Goal: Task Accomplishment & Management: Use online tool/utility

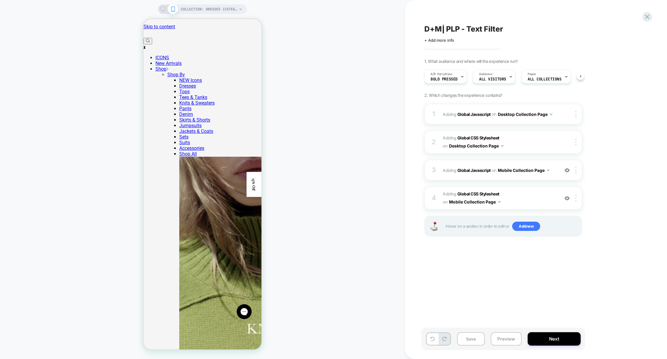
scroll to position [0, 0]
click at [449, 77] on span "Bold Pressed" at bounding box center [443, 79] width 27 height 4
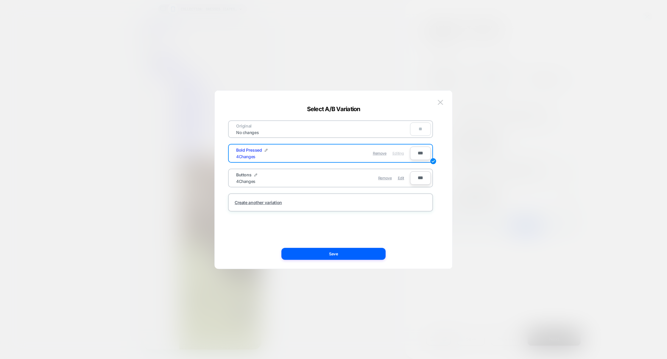
click at [511, 151] on div at bounding box center [333, 179] width 667 height 359
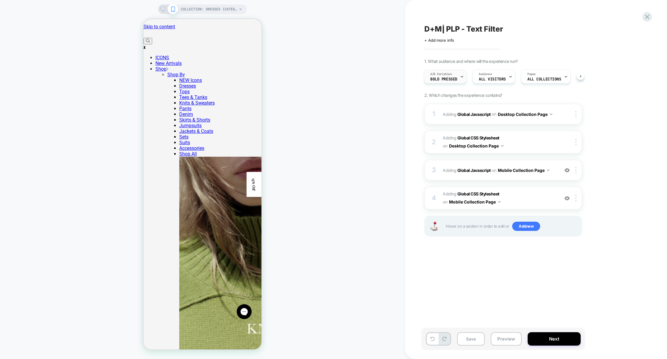
click at [441, 78] on span "Bold Pressed" at bounding box center [443, 79] width 27 height 4
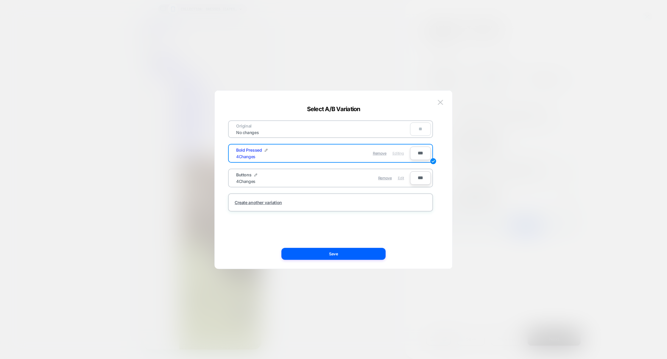
click at [400, 176] on span "Edit" at bounding box center [401, 178] width 6 height 4
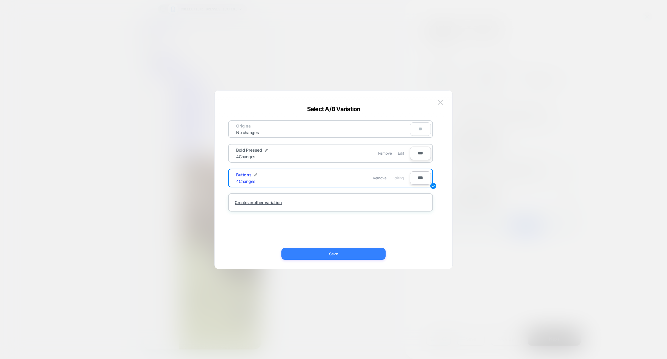
click at [350, 251] on button "Save" at bounding box center [333, 254] width 104 height 12
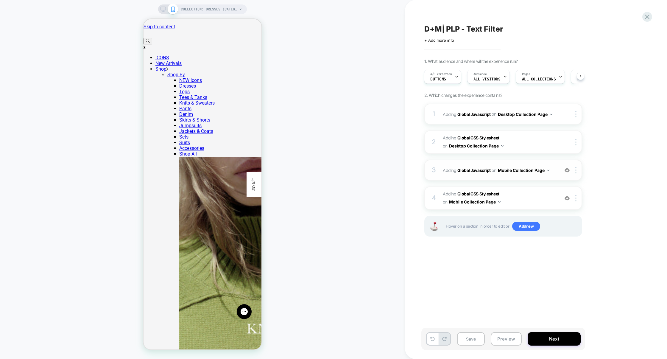
click at [515, 180] on div "3 Adding Global Javascript on Mobile Collection Page Add Before Add After Copy …" at bounding box center [503, 170] width 158 height 21
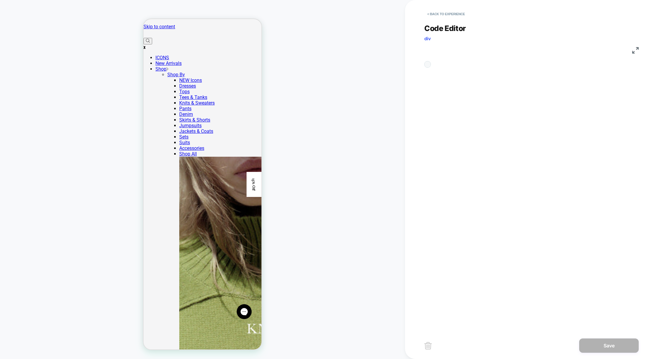
scroll to position [80, 0]
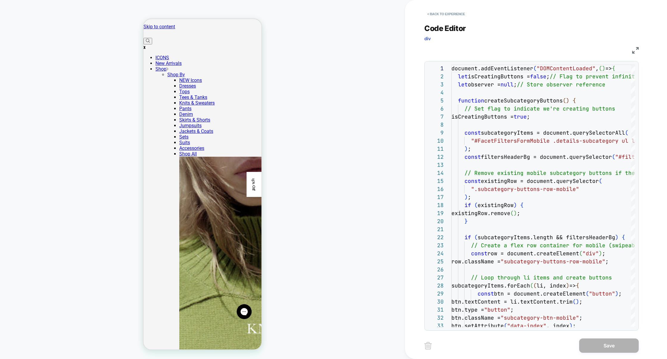
click at [636, 49] on img at bounding box center [635, 50] width 7 height 7
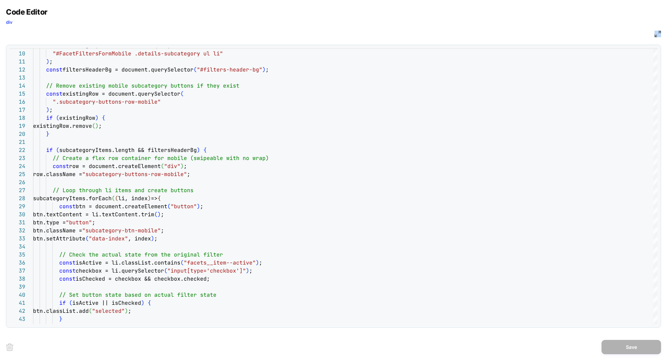
click at [654, 35] on div "JS" at bounding box center [333, 33] width 655 height 10
click at [659, 35] on img at bounding box center [657, 34] width 7 height 7
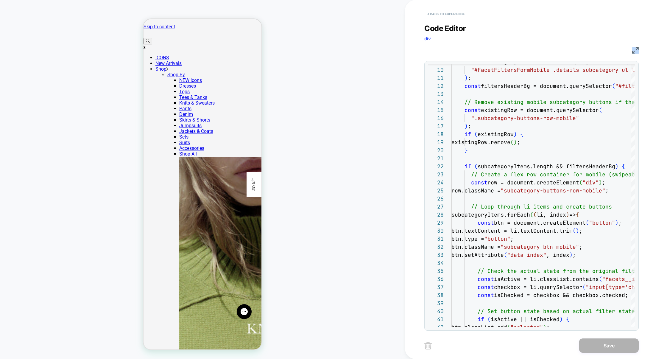
click at [452, 13] on button "< Back to experience" at bounding box center [445, 14] width 43 height 10
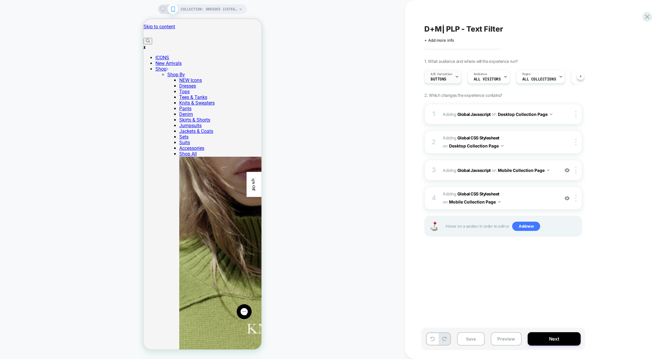
scroll to position [0, 0]
click at [442, 75] on span "A/B Variation" at bounding box center [441, 74] width 22 height 4
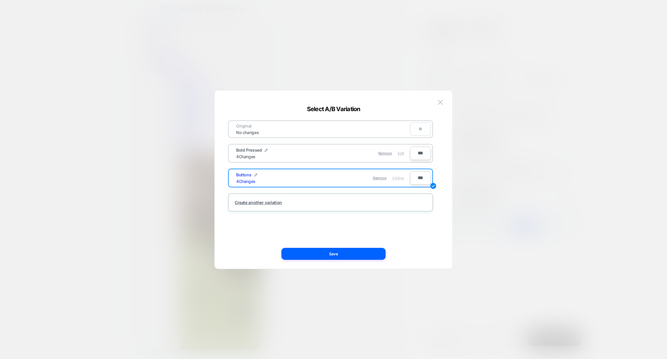
click at [403, 153] on span "Edit" at bounding box center [401, 153] width 6 height 4
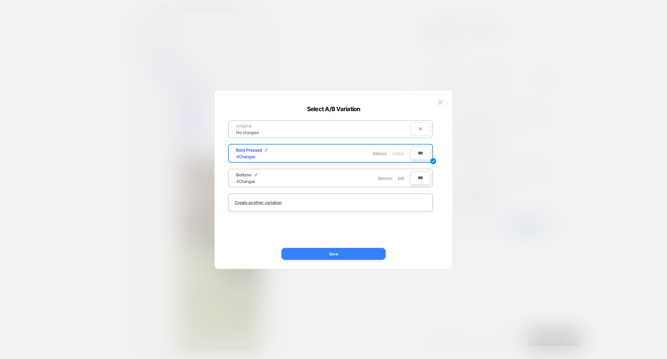
click at [334, 257] on button "Save" at bounding box center [333, 254] width 104 height 12
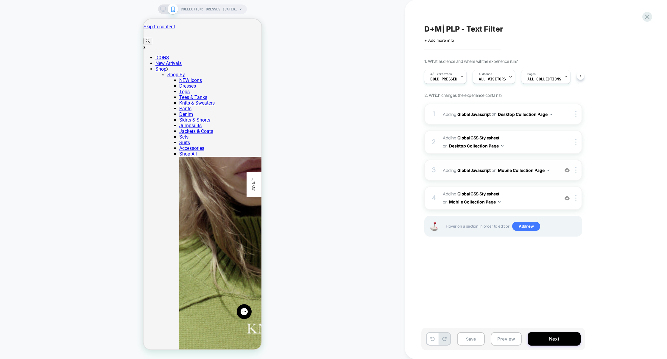
click at [486, 177] on div "3 Adding Global Javascript on Mobile Collection Page Add Before Add After Copy …" at bounding box center [503, 170] width 158 height 21
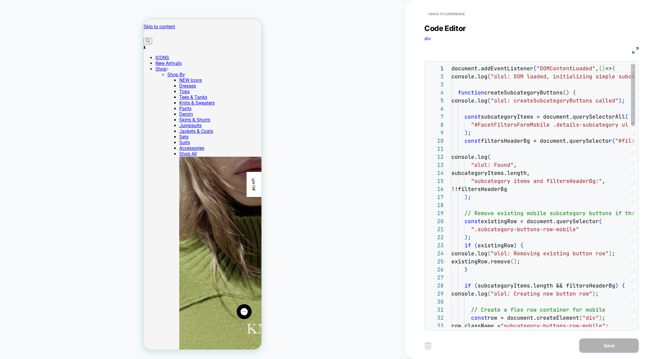
scroll to position [80, 0]
click at [634, 50] on img at bounding box center [635, 50] width 7 height 7
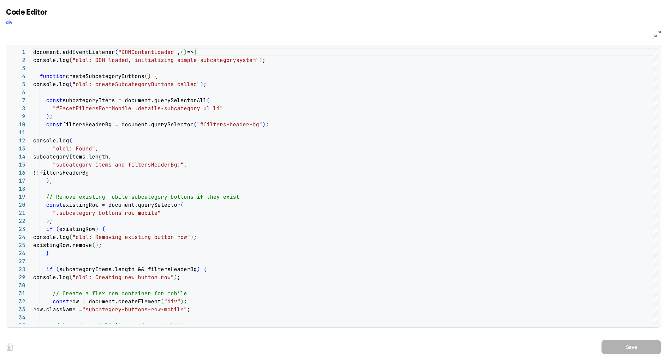
click at [657, 32] on img at bounding box center [657, 34] width 7 height 7
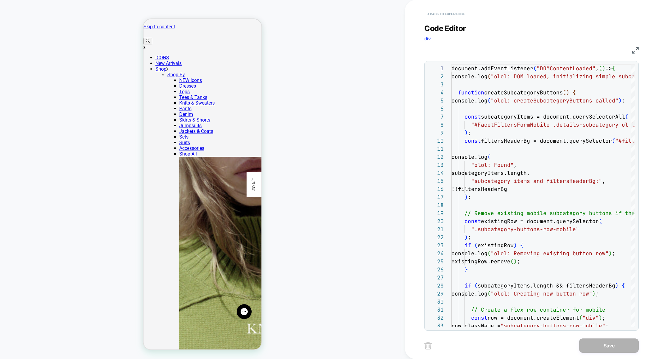
click at [456, 13] on button "< Back to experience" at bounding box center [445, 14] width 43 height 10
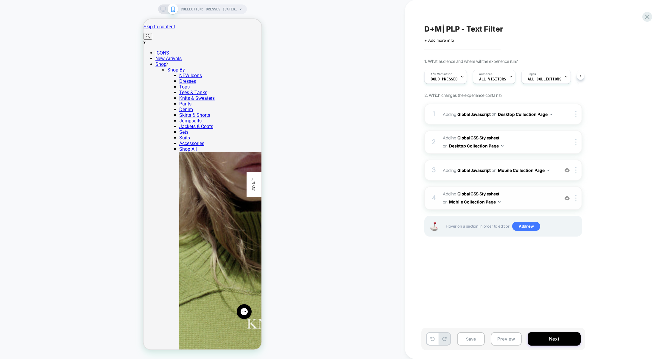
scroll to position [0, 0]
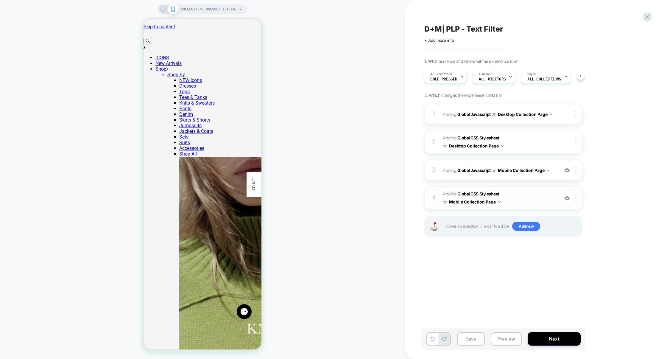
click at [519, 199] on span "Adding Global CSS Stylesheet on Mobile Collection Page" at bounding box center [499, 198] width 113 height 16
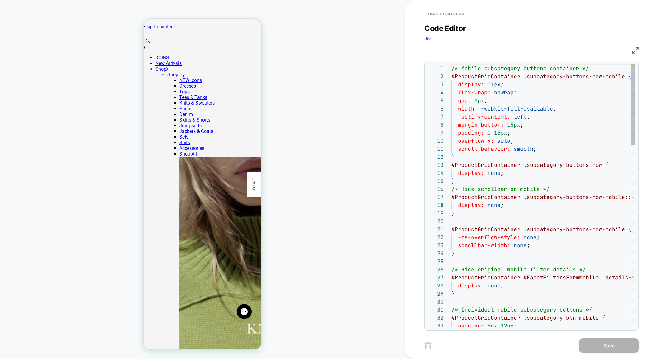
scroll to position [80, 0]
click at [447, 10] on button "< Back to experience" at bounding box center [445, 14] width 43 height 10
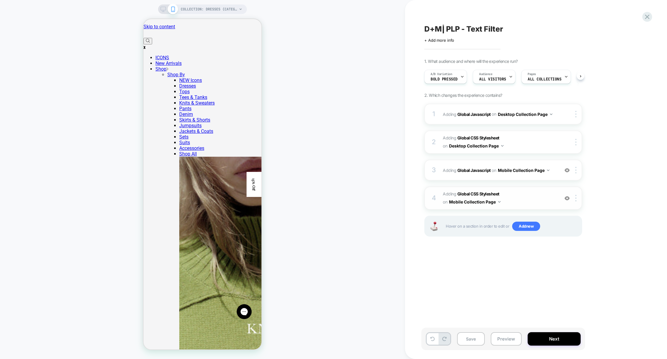
scroll to position [0, 0]
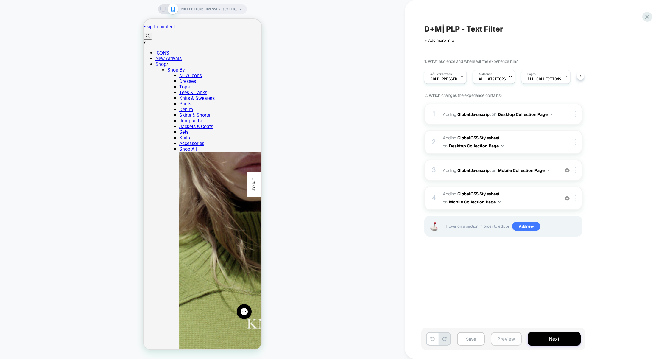
click at [508, 336] on button "Preview" at bounding box center [506, 338] width 31 height 13
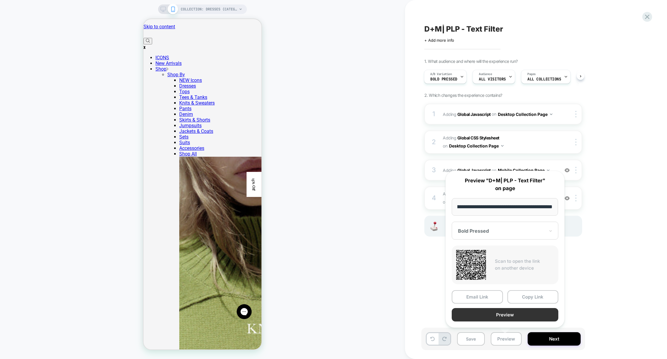
scroll to position [0, 0]
click at [508, 313] on button "Preview" at bounding box center [505, 314] width 107 height 13
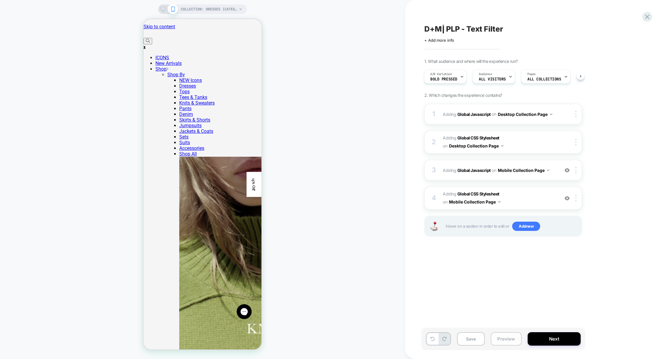
click at [511, 339] on button "Preview" at bounding box center [506, 338] width 31 height 13
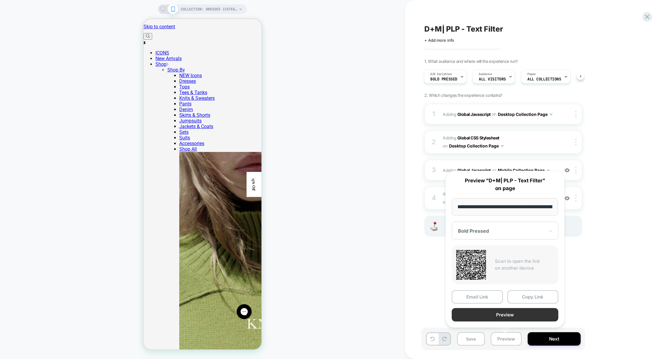
click at [509, 314] on button "Preview" at bounding box center [505, 314] width 107 height 13
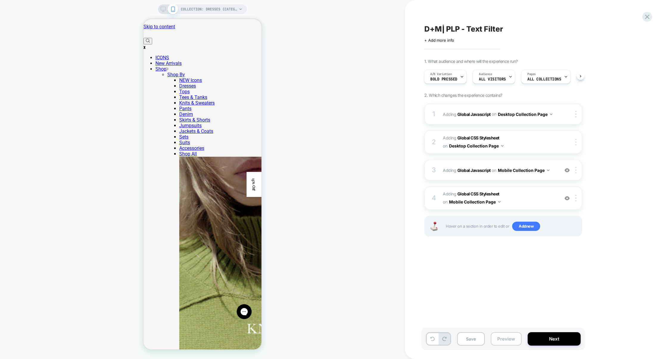
click at [503, 340] on button "Preview" at bounding box center [506, 338] width 31 height 13
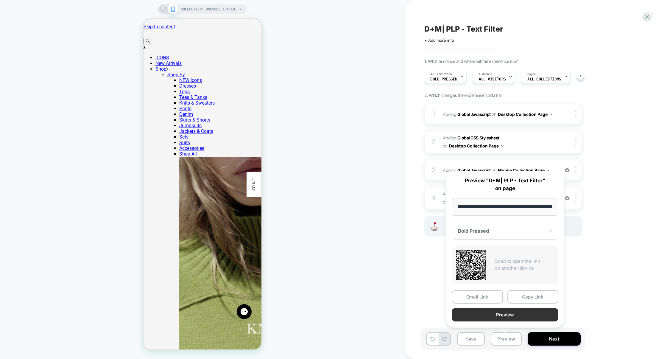
click at [508, 318] on button "Preview" at bounding box center [505, 314] width 107 height 13
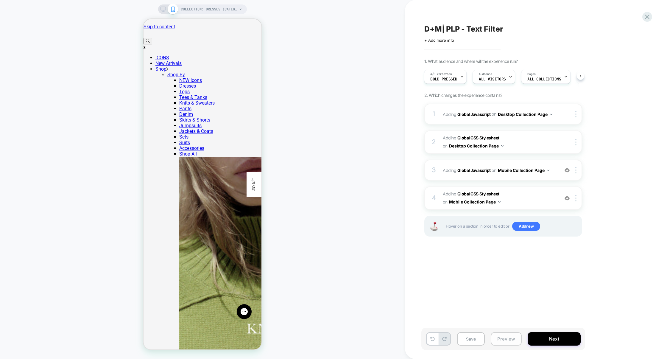
click at [501, 334] on button "Preview" at bounding box center [506, 338] width 31 height 13
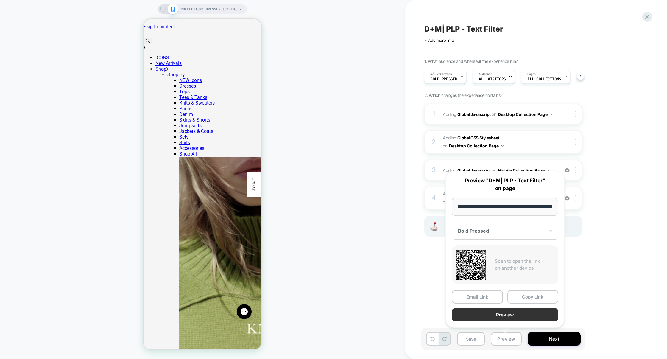
click at [516, 315] on button "Preview" at bounding box center [505, 314] width 107 height 13
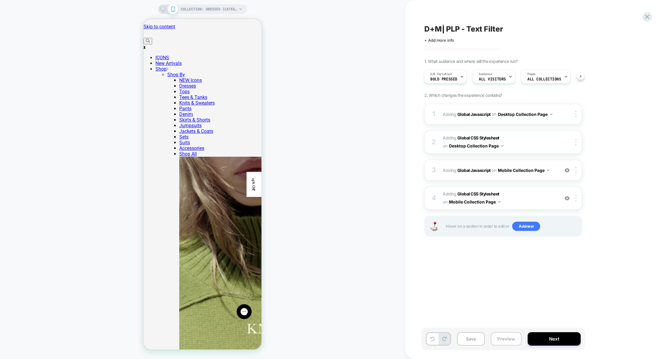
click at [507, 339] on button "Preview" at bounding box center [506, 338] width 31 height 13
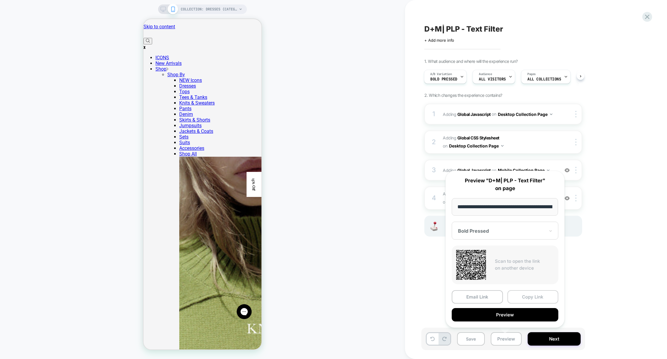
click at [528, 297] on button "Copy Link" at bounding box center [532, 296] width 51 height 13
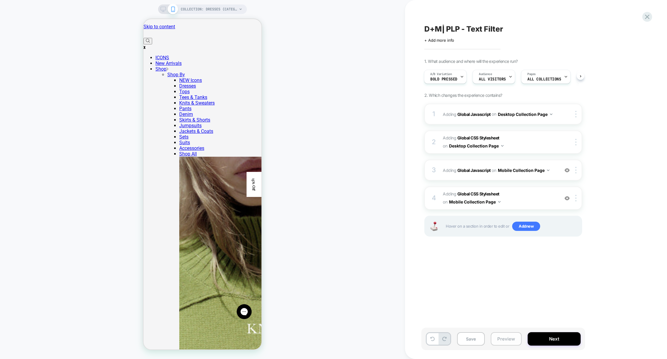
click at [502, 336] on button "Preview" at bounding box center [506, 338] width 31 height 13
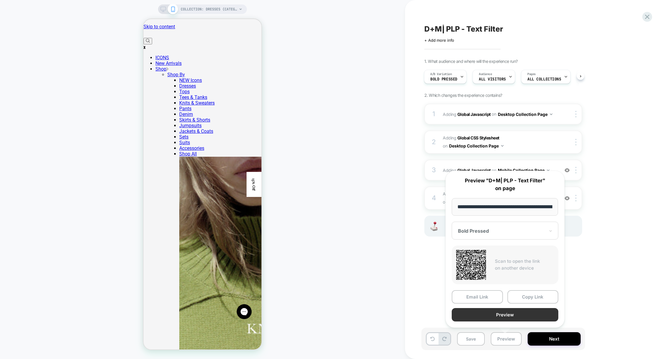
click at [504, 315] on button "Preview" at bounding box center [505, 314] width 107 height 13
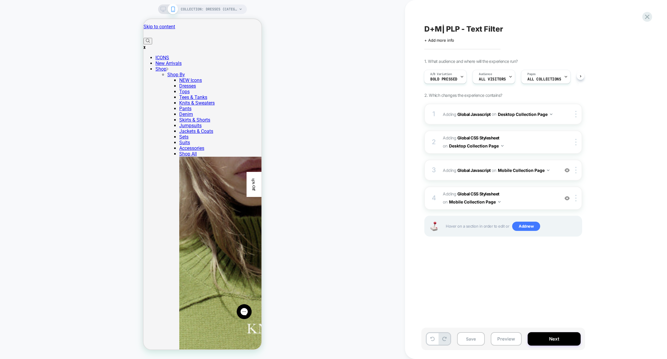
click at [503, 330] on div "Save Preview Next" at bounding box center [503, 338] width 164 height 22
click at [507, 337] on button "Preview" at bounding box center [506, 338] width 31 height 13
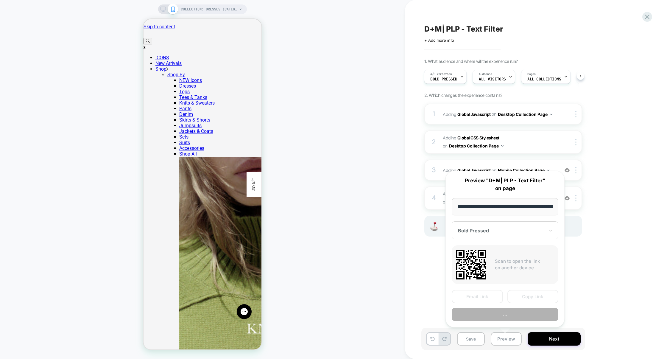
scroll to position [0, 42]
click at [528, 297] on button "Copy Link" at bounding box center [532, 296] width 51 height 13
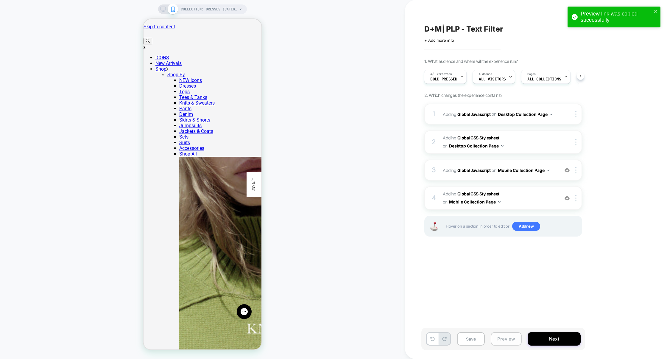
click at [492, 343] on button "Preview" at bounding box center [506, 338] width 31 height 13
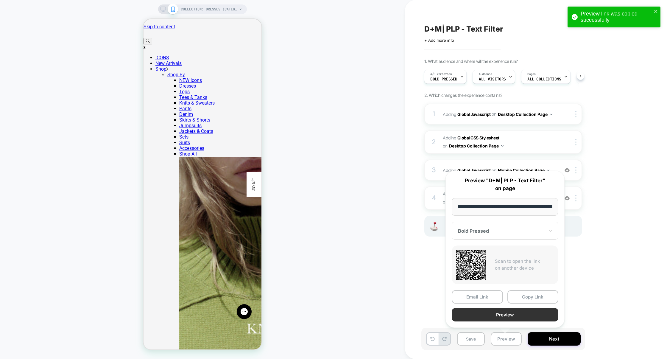
click at [504, 316] on button "Preview" at bounding box center [505, 314] width 107 height 13
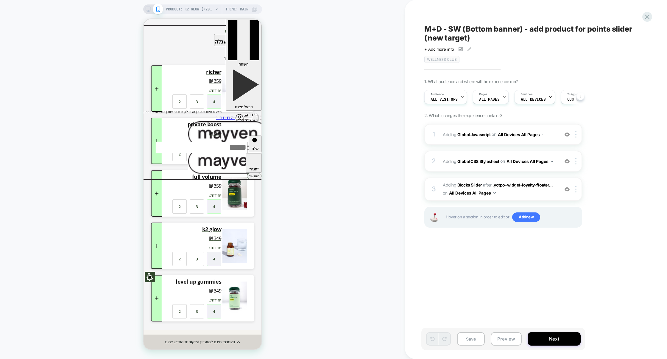
scroll to position [0, 0]
click at [509, 338] on button "Preview" at bounding box center [506, 338] width 31 height 13
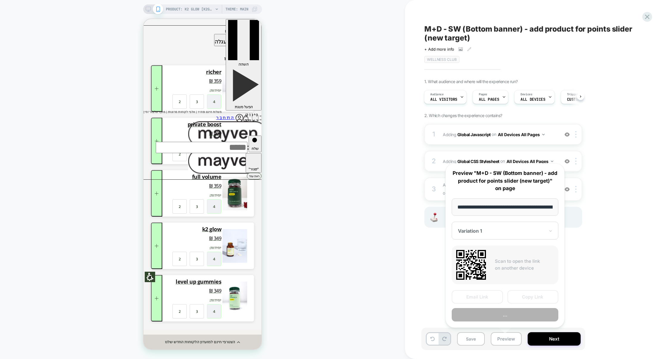
scroll to position [0, 54]
click at [506, 317] on button "Preview" at bounding box center [505, 314] width 107 height 13
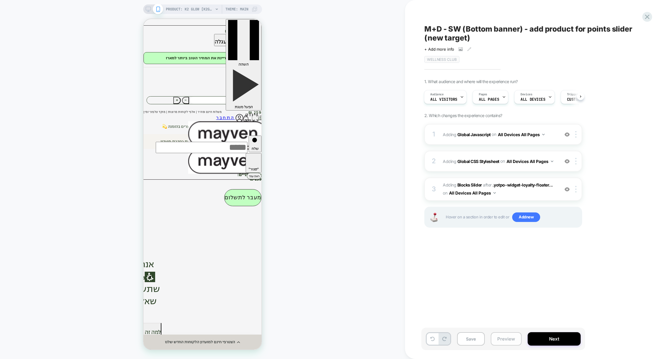
click at [503, 336] on button "Preview" at bounding box center [506, 338] width 31 height 13
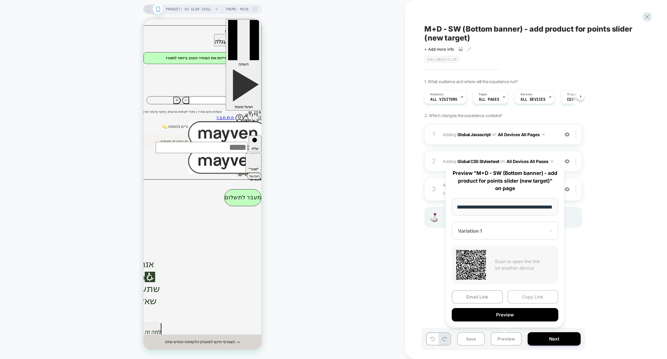
scroll to position [0, 0]
click at [518, 296] on button "Copy Link" at bounding box center [532, 296] width 51 height 13
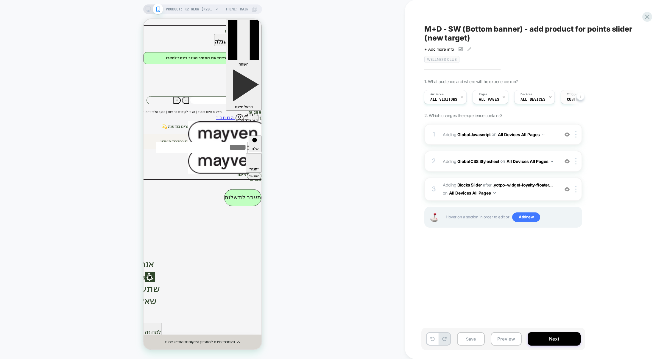
click at [564, 97] on div "Trigger Custom Code" at bounding box center [579, 96] width 37 height 13
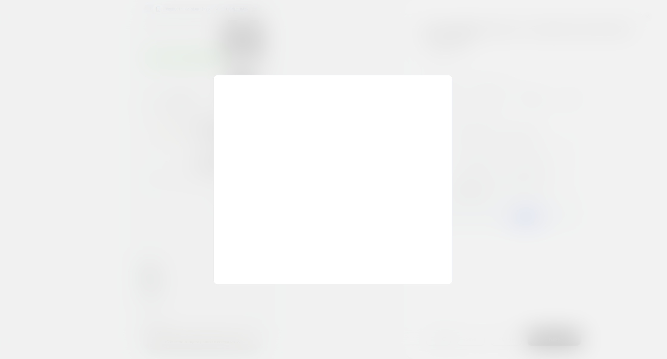
scroll to position [80, 0]
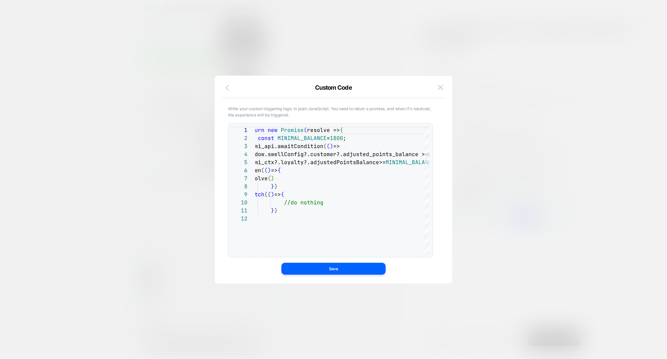
click at [229, 90] on icon "button" at bounding box center [228, 87] width 7 height 7
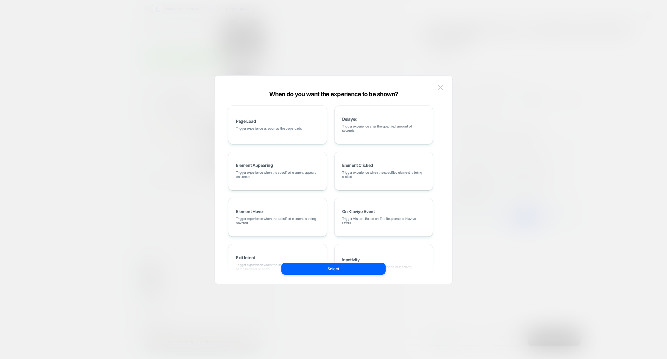
click at [552, 99] on div at bounding box center [333, 179] width 667 height 359
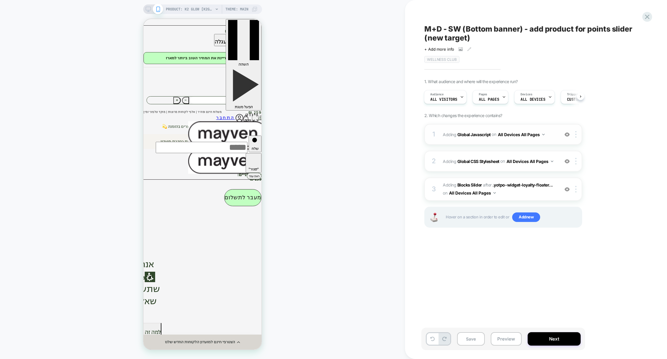
click at [506, 141] on div "1 Adding Global Javascript on All Devices All Pages Add Before Add After Target…" at bounding box center [503, 134] width 158 height 21
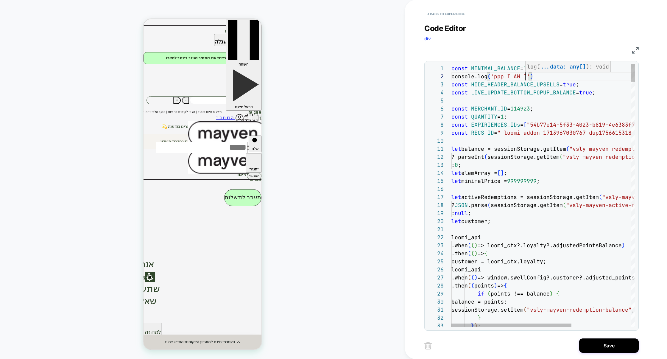
scroll to position [8, 77]
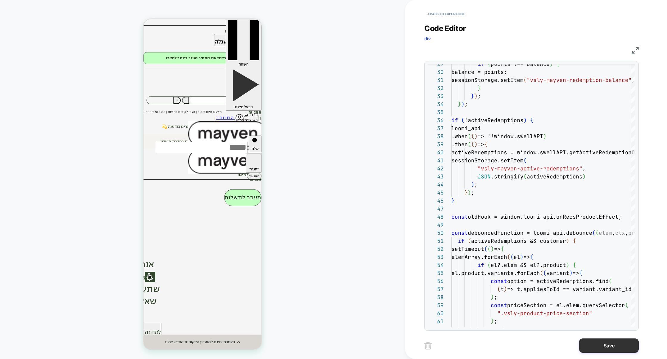
type textarea "**********"
click at [615, 347] on button "Save" at bounding box center [609, 345] width 60 height 14
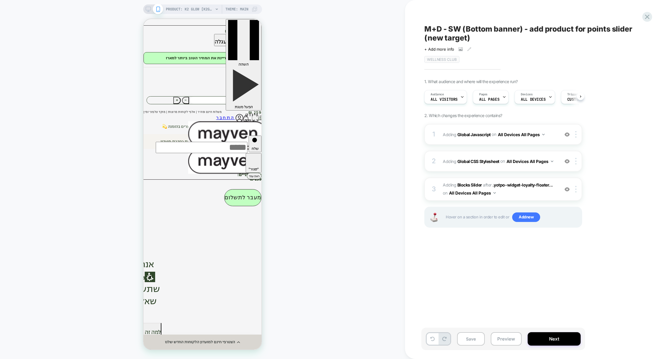
scroll to position [0, 0]
click at [474, 342] on button "Save" at bounding box center [471, 338] width 28 height 13
click at [507, 335] on button "Preview" at bounding box center [506, 338] width 31 height 13
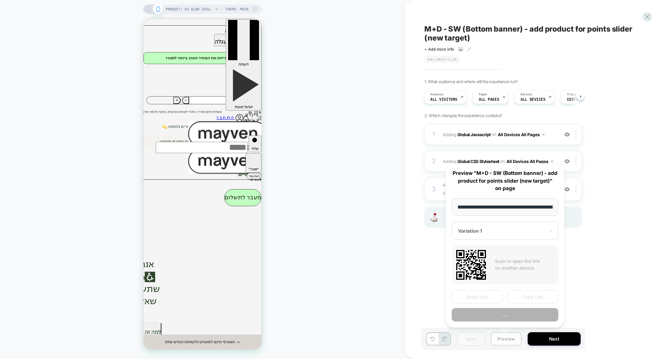
scroll to position [0, 54]
click at [529, 293] on button "Copy Link" at bounding box center [532, 296] width 51 height 13
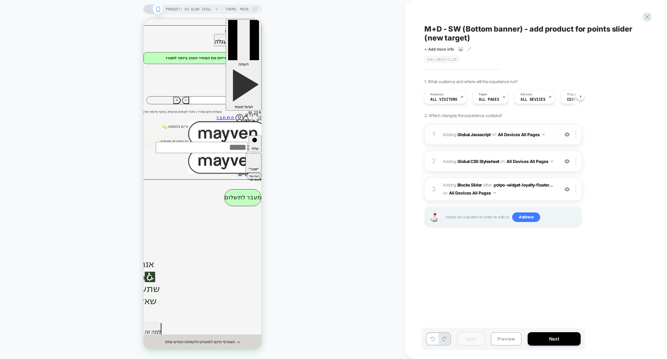
click at [495, 143] on div "1 Adding Global Javascript on All Devices All Pages Add Before Add After Target…" at bounding box center [503, 134] width 158 height 21
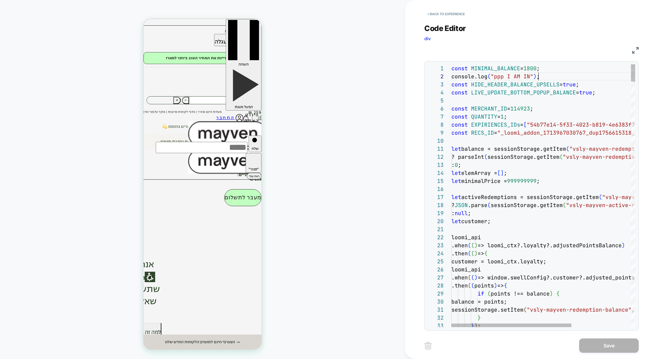
scroll to position [8, 0]
drag, startPoint x: 546, startPoint y: 78, endPoint x: 338, endPoint y: 78, distance: 207.5
click at [338, 78] on div "PRODUCT: K2 GLOW [k2glow] PRODUCT: K2 GLOW [k2glow] Theme: MAIN < Back to exper…" at bounding box center [333, 179] width 667 height 359
type textarea "**********"
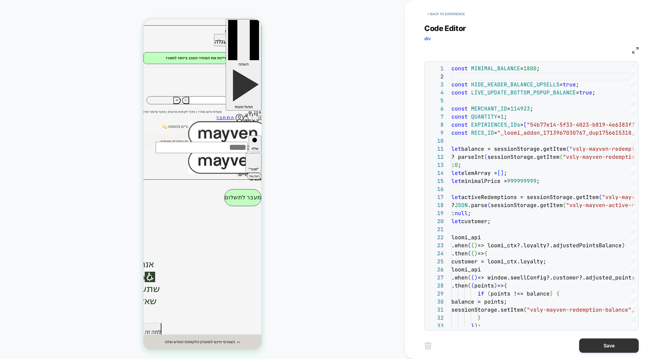
click at [596, 344] on button "Save" at bounding box center [609, 345] width 60 height 14
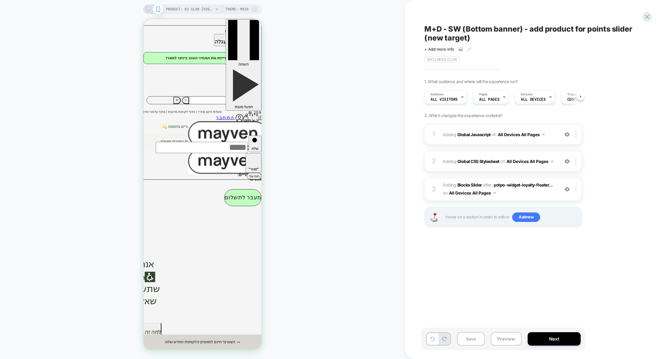
scroll to position [0, 0]
click at [505, 337] on button "Preview" at bounding box center [506, 338] width 31 height 13
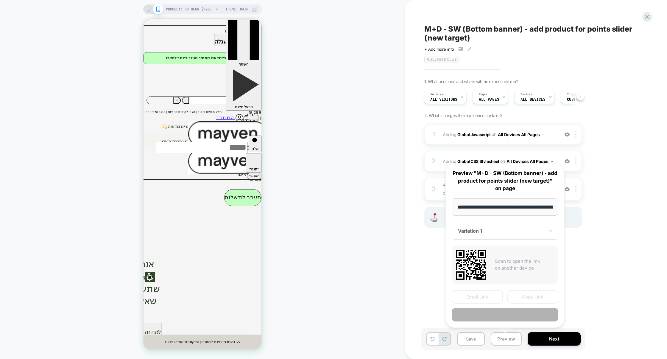
scroll to position [0, 54]
click at [528, 299] on button "Copy Link" at bounding box center [532, 296] width 51 height 13
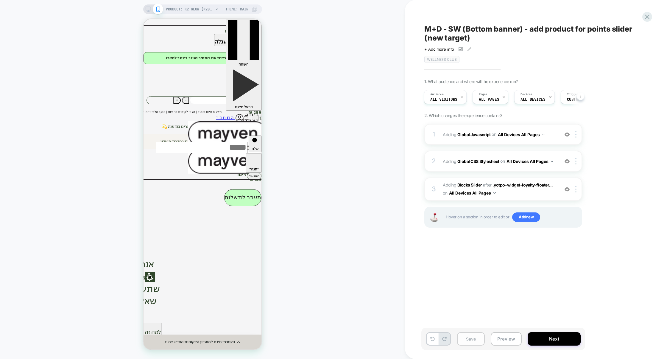
click at [474, 334] on button "Save" at bounding box center [471, 338] width 28 height 13
click at [646, 19] on icon at bounding box center [647, 17] width 8 height 8
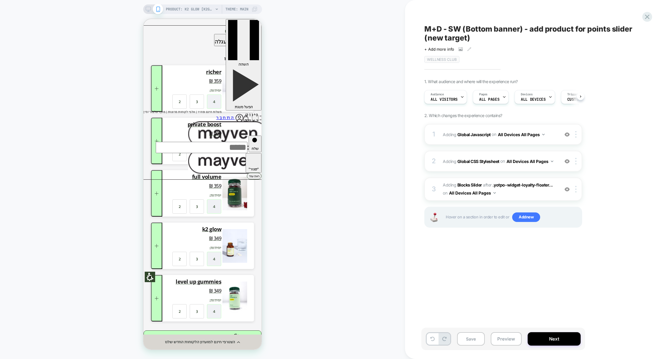
scroll to position [0, 0]
click at [499, 338] on button "Preview" at bounding box center [506, 338] width 31 height 13
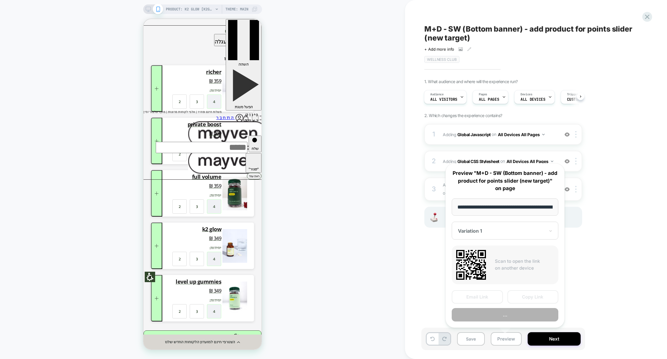
scroll to position [0, 54]
click at [510, 317] on button "Preview" at bounding box center [505, 314] width 107 height 13
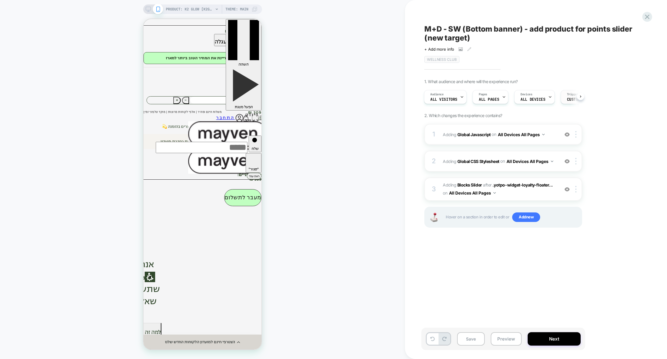
click at [573, 96] on span "Trigger" at bounding box center [573, 94] width 12 height 4
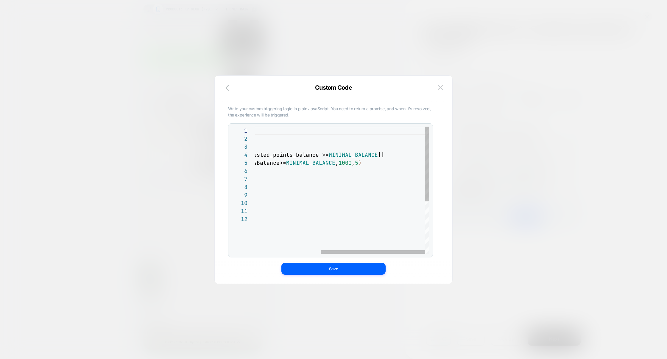
scroll to position [32, 248]
click at [394, 164] on div "return new Promise ( resolve => { const MINIMAL_BALANCE = 1800 ; loomi_api.awai…" at bounding box center [287, 235] width 284 height 216
type textarea "**********"
click at [347, 266] on button "Save" at bounding box center [333, 269] width 104 height 12
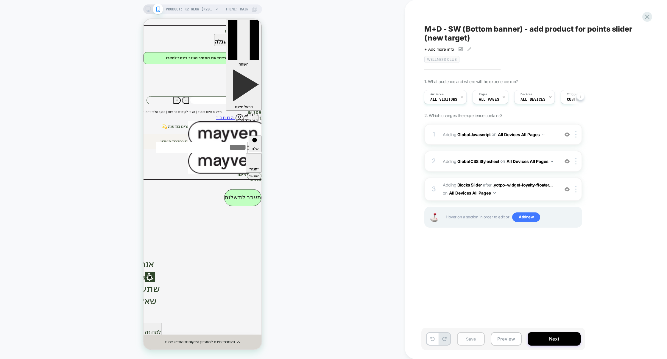
click at [472, 339] on button "Save" at bounding box center [471, 338] width 28 height 13
click at [506, 336] on button "Preview" at bounding box center [506, 338] width 31 height 13
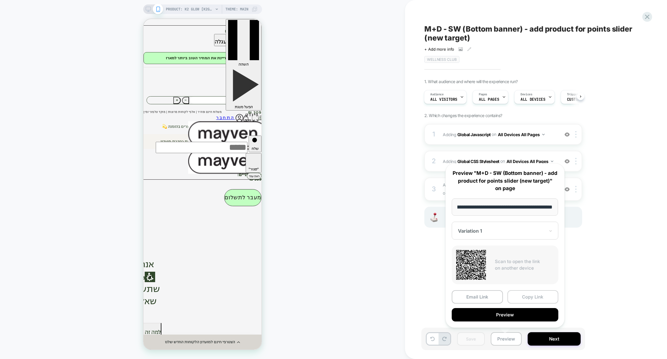
scroll to position [0, 0]
click at [532, 299] on button "Copy Link" at bounding box center [532, 296] width 51 height 13
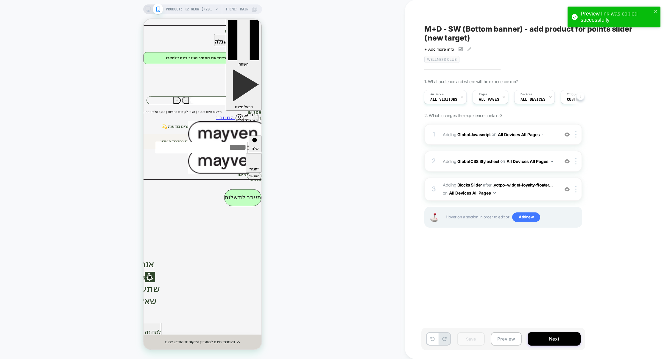
scroll to position [0, 2]
click at [511, 192] on span "#_loomi_addon_1713967030767_dup1756615318_dup1756627787 Adding Blocks Slider AF…" at bounding box center [499, 189] width 113 height 16
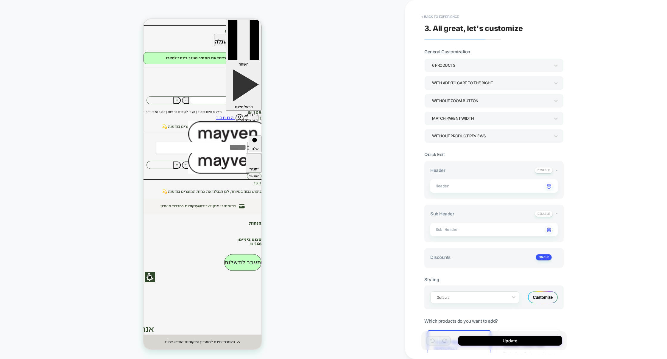
type textarea "*"
click at [440, 17] on button "< Back to experience" at bounding box center [439, 17] width 43 height 10
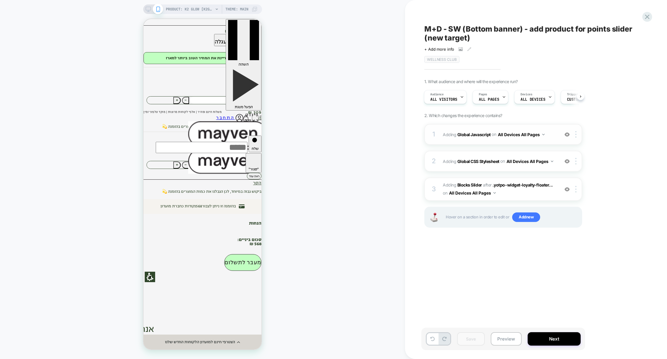
click at [492, 144] on div "1 Adding Global Javascript on All Devices All Pages Add Before Add After Target…" at bounding box center [503, 134] width 158 height 21
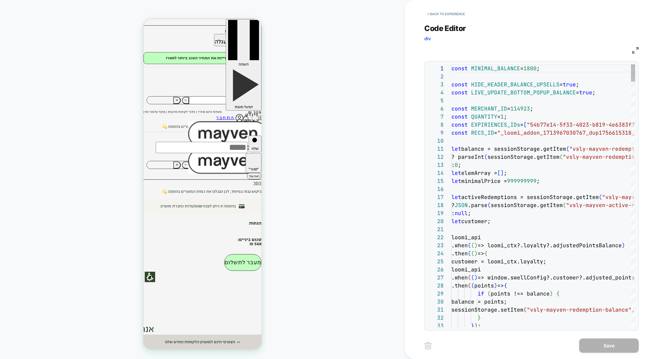
scroll to position [80, 0]
click at [633, 50] on img at bounding box center [635, 50] width 7 height 7
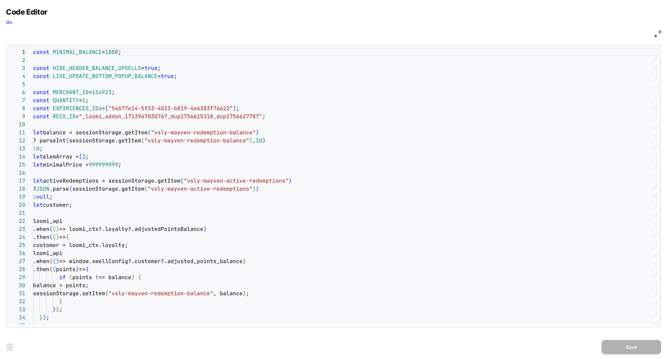
click at [655, 34] on img at bounding box center [657, 34] width 7 height 7
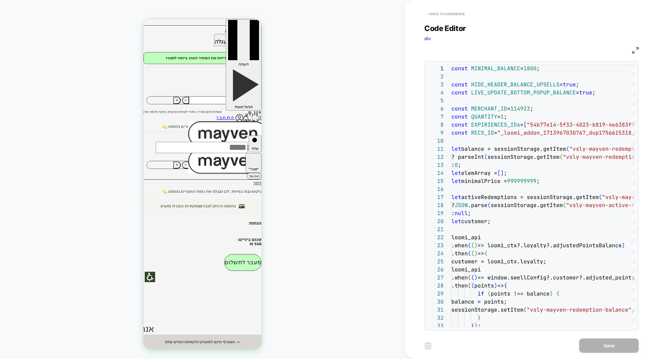
click at [464, 16] on button "< Back to experience" at bounding box center [445, 14] width 43 height 10
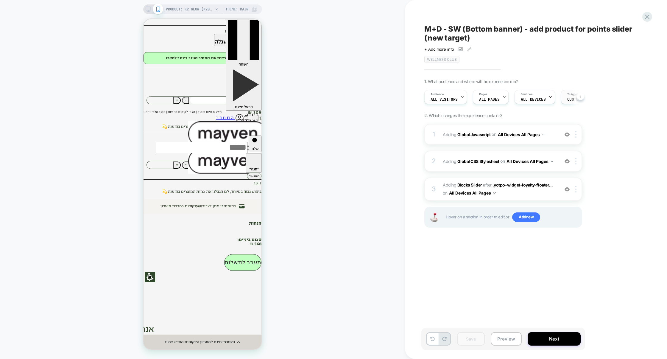
scroll to position [0, 0]
click at [570, 100] on span "Custom Code" at bounding box center [579, 99] width 25 height 4
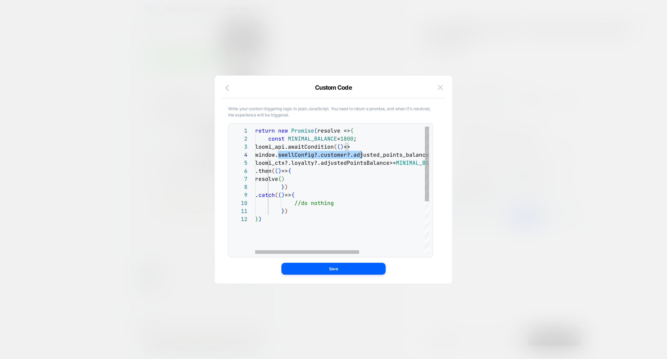
scroll to position [24, 109]
drag, startPoint x: 279, startPoint y: 156, endPoint x: 366, endPoint y: 154, distance: 86.7
click at [366, 154] on div "return new Promise ( resolve => { const MINIMAL_BALANCE = 1800 ; loomi_api.awai…" at bounding box center [397, 235] width 284 height 216
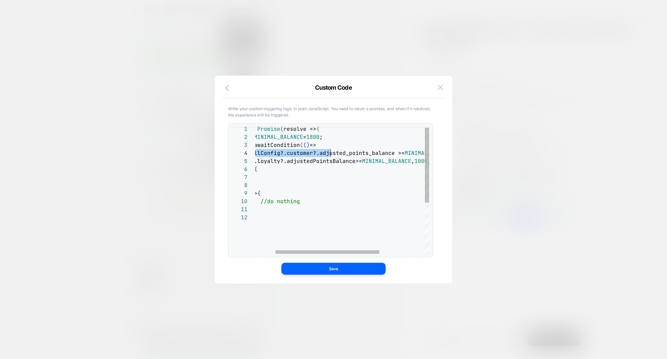
click at [417, 152] on div "return new Promise ( resolve => { const MINIMAL_BALANCE = 1800 ; loomi_api.awai…" at bounding box center [363, 233] width 284 height 216
click at [531, 68] on div at bounding box center [333, 179] width 667 height 359
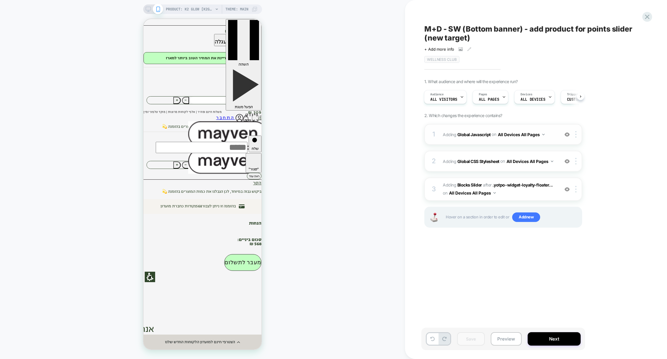
click at [500, 144] on div "1 Adding Global Javascript on All Devices All Pages Add Before Add After Target…" at bounding box center [503, 134] width 158 height 21
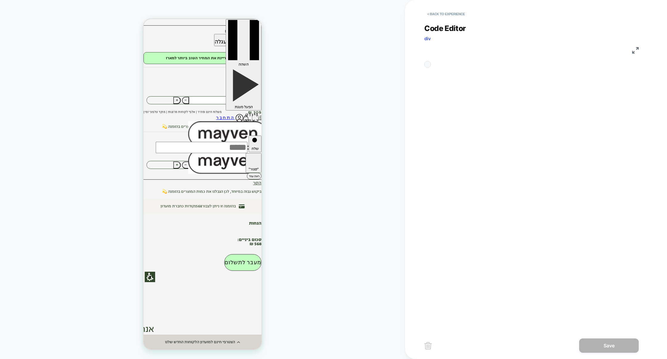
scroll to position [80, 0]
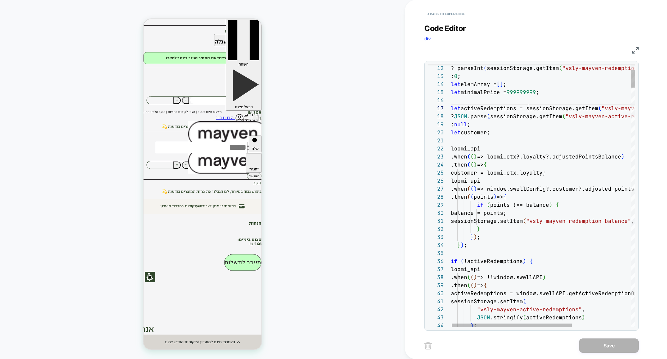
scroll to position [40, 0]
drag, startPoint x: 528, startPoint y: 110, endPoint x: 598, endPoint y: 99, distance: 70.9
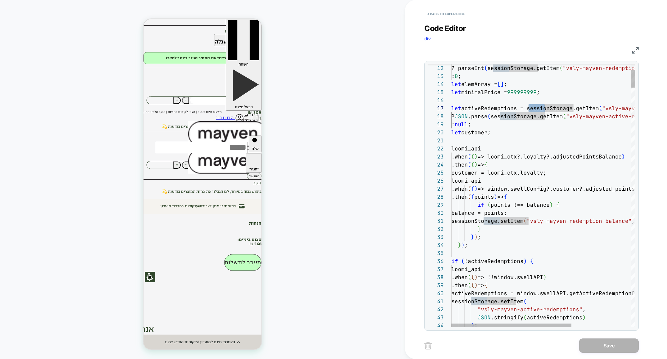
drag, startPoint x: 530, startPoint y: 110, endPoint x: 544, endPoint y: 109, distance: 14.6
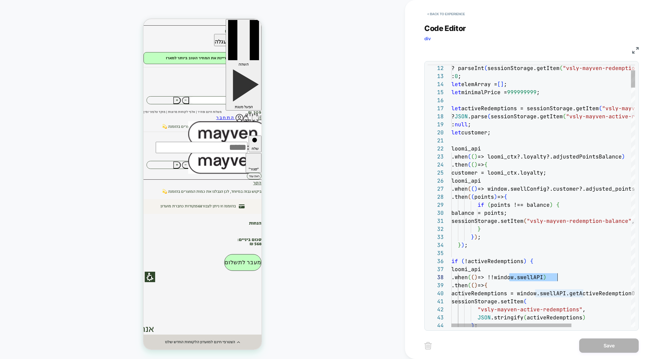
scroll to position [56, 106]
drag, startPoint x: 508, startPoint y: 279, endPoint x: 555, endPoint y: 278, distance: 46.8
click at [543, 278] on span "=> !!window.swellAPI" at bounding box center [510, 277] width 65 height 7
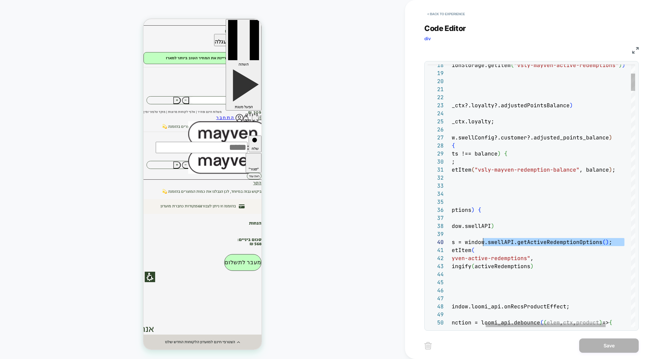
scroll to position [72, 84]
drag, startPoint x: 624, startPoint y: 242, endPoint x: 482, endPoint y: 244, distance: 142.3
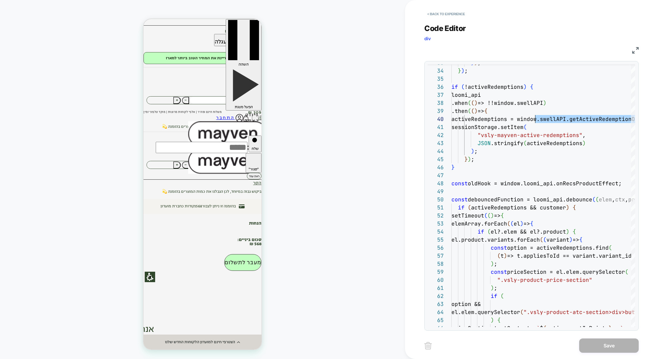
click at [634, 52] on img at bounding box center [635, 50] width 7 height 7
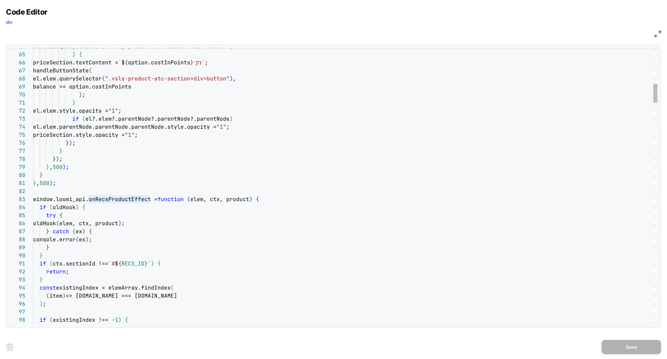
type textarea "**********"
drag, startPoint x: 149, startPoint y: 202, endPoint x: 32, endPoint y: 202, distance: 116.7
